Goal: Task Accomplishment & Management: Manage account settings

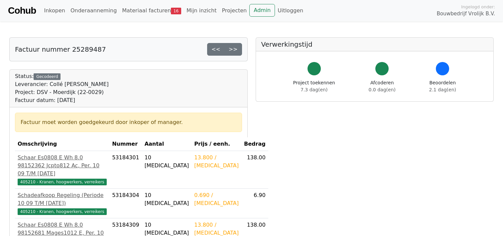
scroll to position [146, 0]
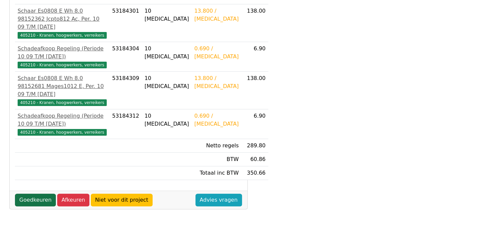
click at [40, 206] on link "Goedkeuren" at bounding box center [35, 199] width 41 height 13
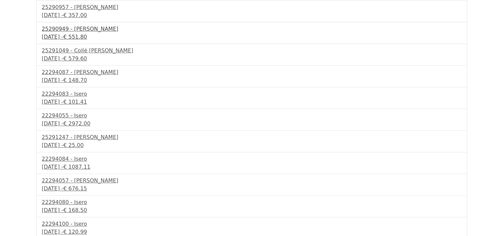
scroll to position [137, 0]
click at [90, 104] on div "30 september 2025 - € 101.41" at bounding box center [252, 101] width 420 height 8
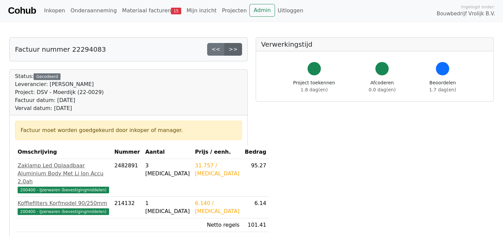
click at [238, 48] on link ">>" at bounding box center [234, 49] width 18 height 13
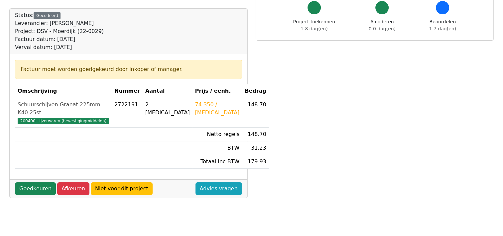
scroll to position [61, 0]
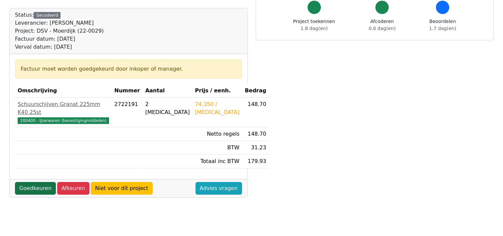
click at [36, 182] on link "Goedkeuren" at bounding box center [35, 188] width 41 height 13
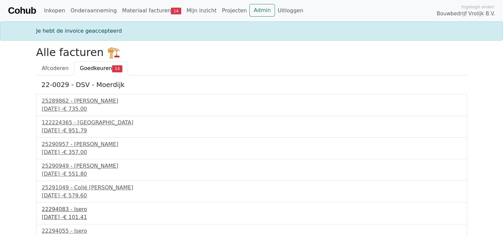
click at [75, 213] on div "[DATE] - € 101.41" at bounding box center [252, 217] width 420 height 8
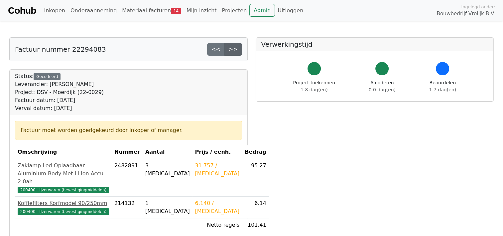
click at [236, 45] on link ">>" at bounding box center [234, 49] width 18 height 13
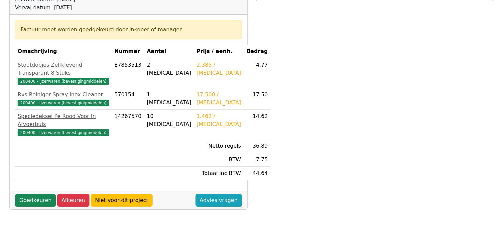
scroll to position [101, 0]
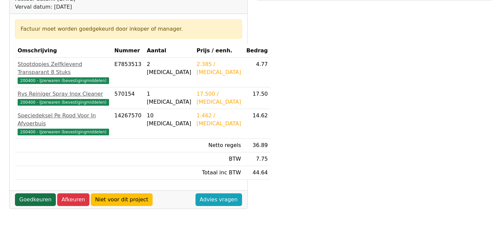
click at [37, 193] on link "Goedkeuren" at bounding box center [35, 199] width 41 height 13
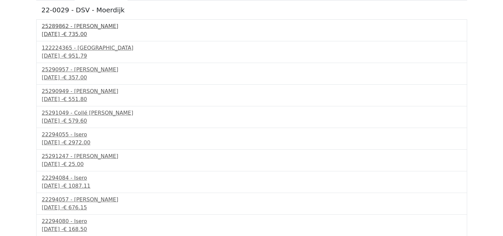
scroll to position [75, 0]
click at [83, 164] on span "€ 25.00" at bounding box center [73, 163] width 20 height 6
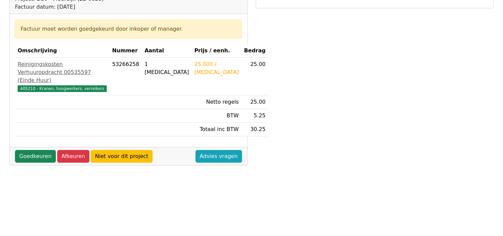
scroll to position [94, 0]
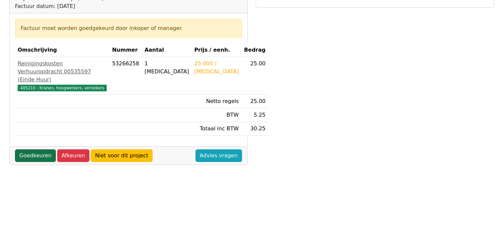
click at [37, 162] on link "Goedkeuren" at bounding box center [35, 155] width 41 height 13
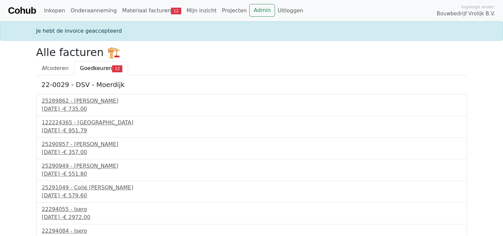
scroll to position [117, 0]
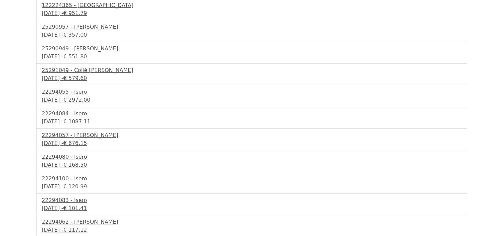
click at [84, 163] on div "30 september 2025 - € 168.50" at bounding box center [252, 165] width 420 height 8
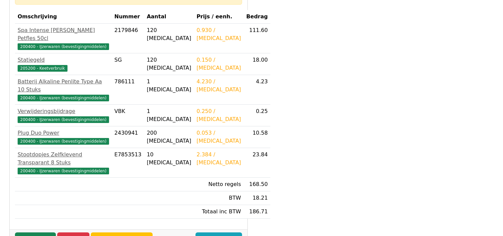
scroll to position [140, 0]
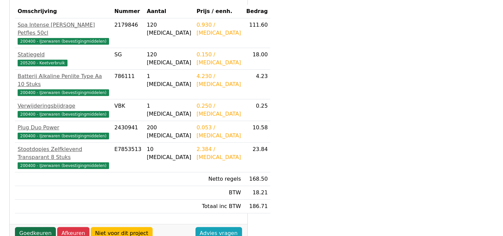
click at [33, 227] on link "Goedkeuren" at bounding box center [35, 233] width 41 height 13
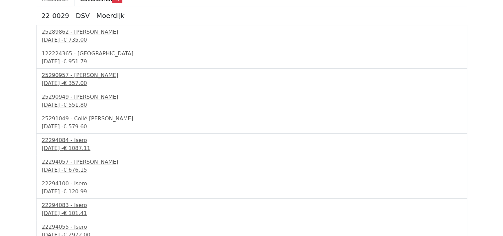
scroll to position [71, 0]
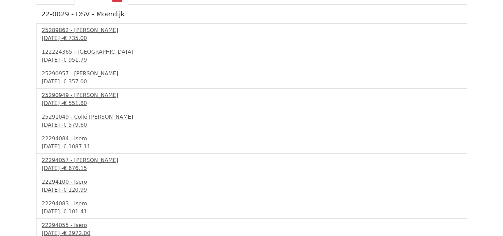
click at [88, 189] on div "30 september 2025 - € 120.99" at bounding box center [252, 190] width 420 height 8
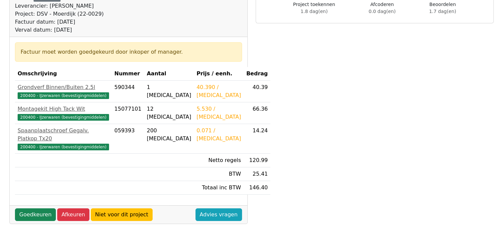
scroll to position [80, 0]
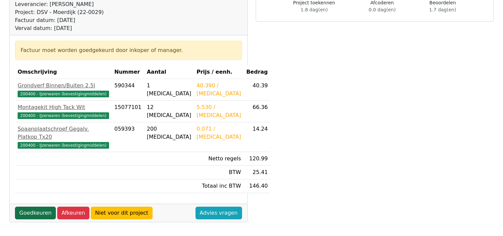
click at [38, 206] on link "Goedkeuren" at bounding box center [35, 212] width 41 height 13
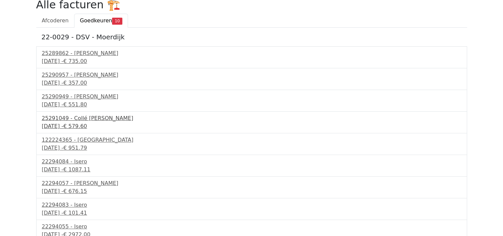
scroll to position [48, 0]
click at [75, 209] on div "[DATE] - € 101.41" at bounding box center [252, 212] width 420 height 8
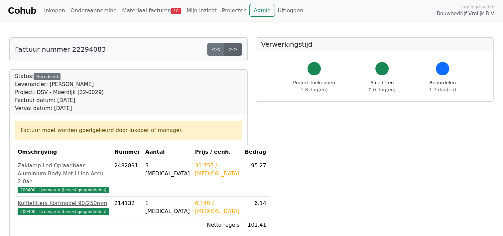
click at [233, 52] on link ">>" at bounding box center [234, 49] width 18 height 13
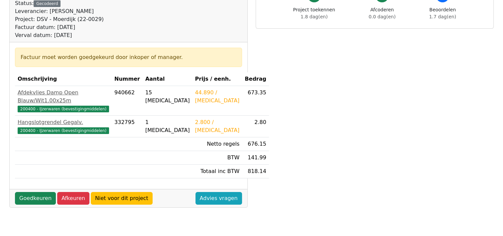
scroll to position [73, 0]
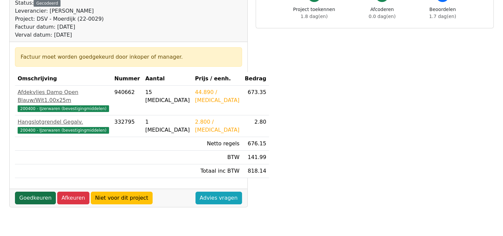
click at [38, 191] on link "Goedkeuren" at bounding box center [35, 197] width 41 height 13
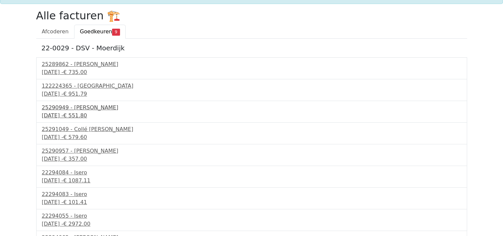
scroll to position [37, 0]
click at [83, 176] on div "[DATE] - € 1087.11" at bounding box center [252, 180] width 420 height 8
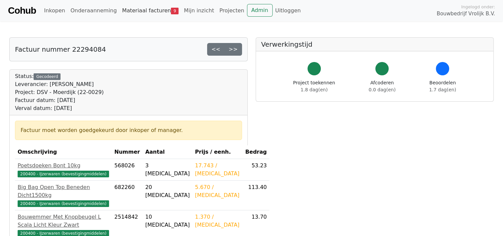
click at [147, 15] on link "Materiaal facturen 9" at bounding box center [150, 10] width 62 height 13
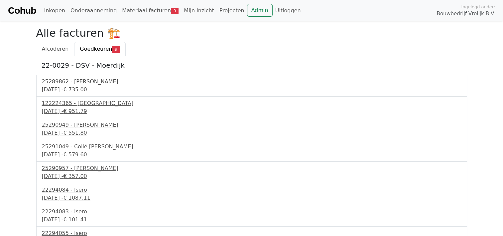
scroll to position [33, 0]
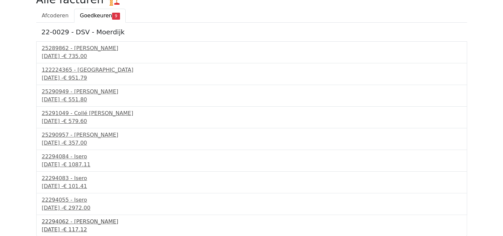
click at [87, 228] on span "€ 117.12" at bounding box center [75, 229] width 24 height 6
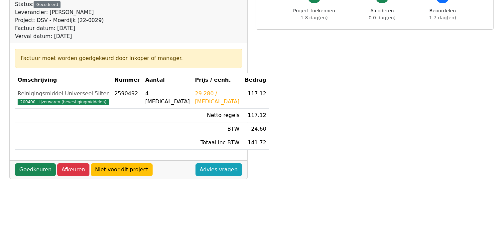
scroll to position [76, 0]
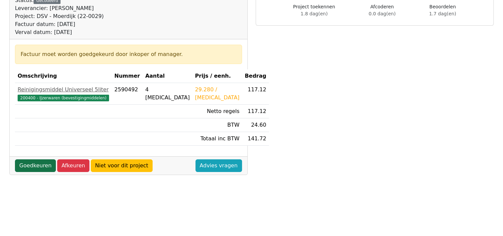
click at [36, 166] on link "Goedkeuren" at bounding box center [35, 165] width 41 height 13
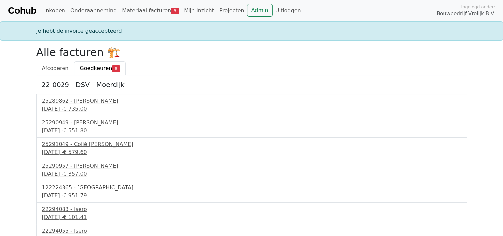
scroll to position [31, 0]
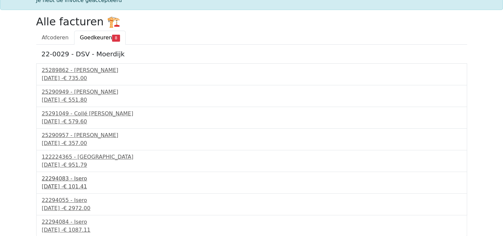
click at [82, 186] on div "[DATE] - € 101.41" at bounding box center [252, 186] width 420 height 8
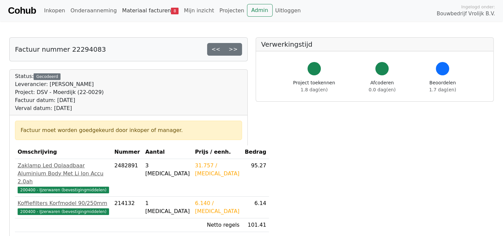
click at [146, 10] on link "Materiaal facturen 8" at bounding box center [150, 10] width 62 height 13
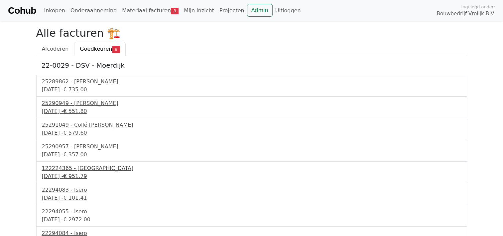
scroll to position [12, 0]
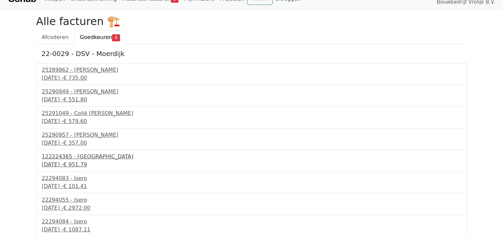
click at [87, 165] on span "€ 951.79" at bounding box center [75, 164] width 24 height 6
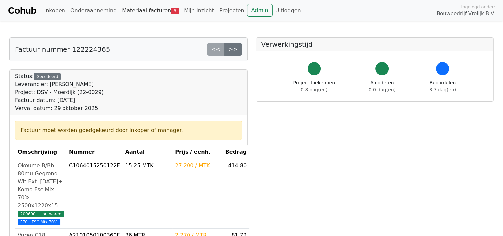
click at [140, 11] on link "Materiaal facturen 8" at bounding box center [150, 10] width 62 height 13
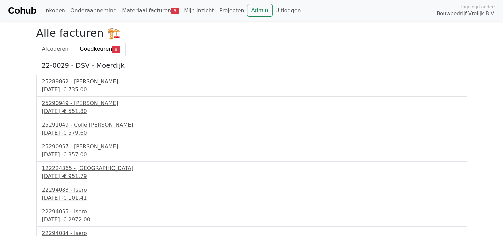
click at [92, 82] on div "25289862 - [PERSON_NAME]" at bounding box center [252, 82] width 420 height 8
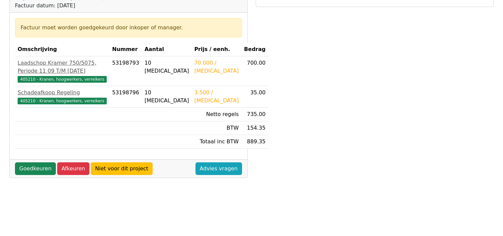
scroll to position [94, 0]
click at [41, 175] on link "Goedkeuren" at bounding box center [35, 168] width 41 height 13
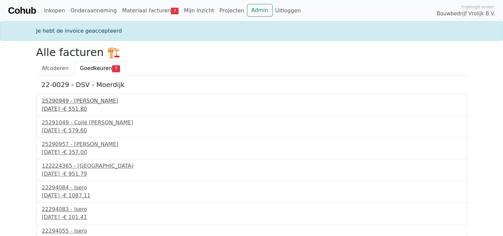
click at [98, 97] on div "25290949 - Collé Sittard Verhuur" at bounding box center [252, 101] width 420 height 8
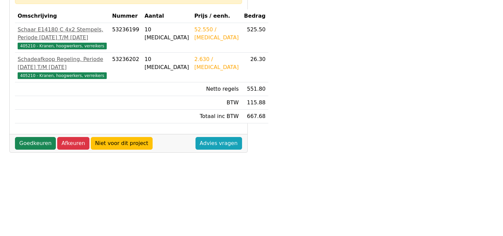
scroll to position [133, 0]
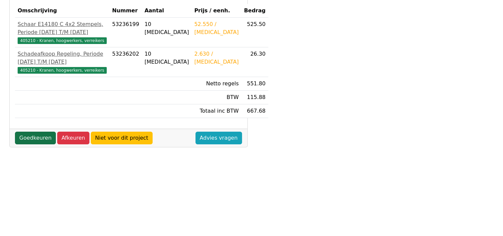
click at [36, 144] on link "Goedkeuren" at bounding box center [35, 137] width 41 height 13
